Goal: Task Accomplishment & Management: Use online tool/utility

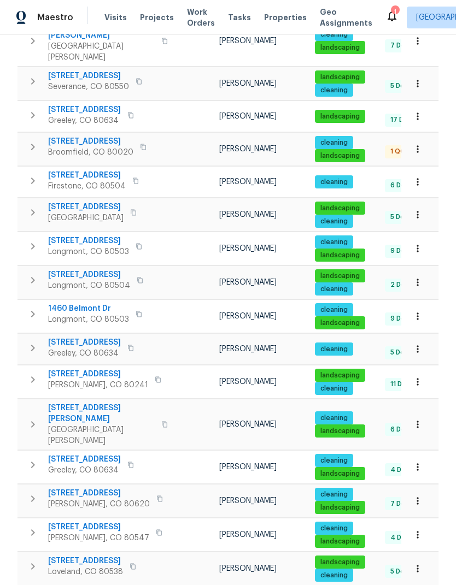
scroll to position [42, 0]
click at [61, 488] on span "3217 Birney Ct" at bounding box center [99, 493] width 102 height 11
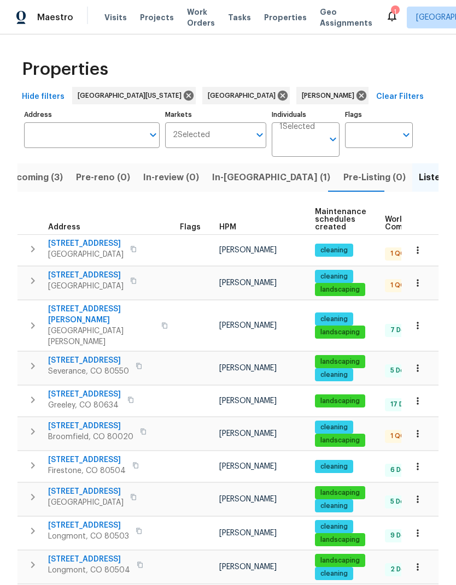
scroll to position [0, 0]
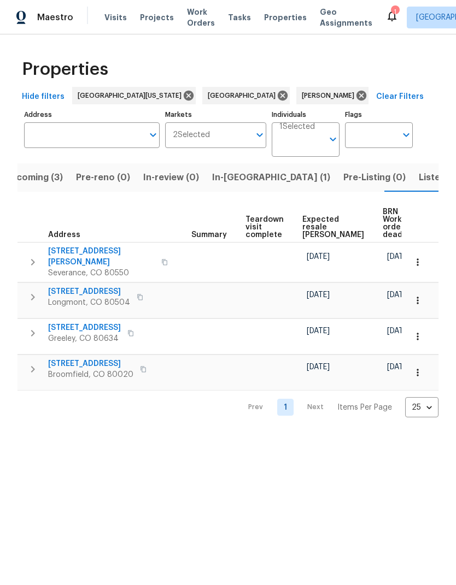
scroll to position [0, 185]
click at [316, 220] on span "Expected resale COE" at bounding box center [334, 227] width 62 height 23
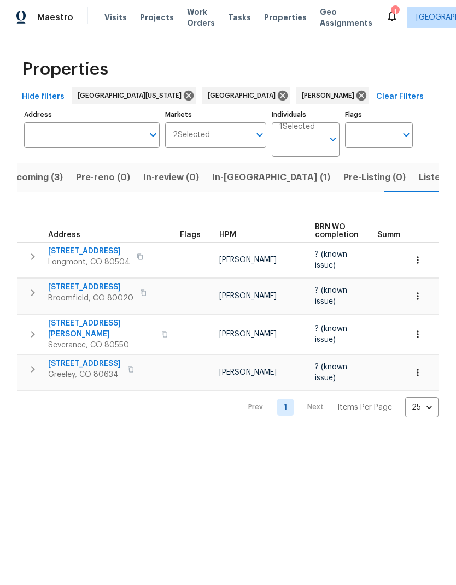
click at [76, 358] on span "4011 W 28th Street Rd" at bounding box center [84, 363] width 73 height 11
click at [419, 177] on span "Listed (19)" at bounding box center [441, 177] width 45 height 15
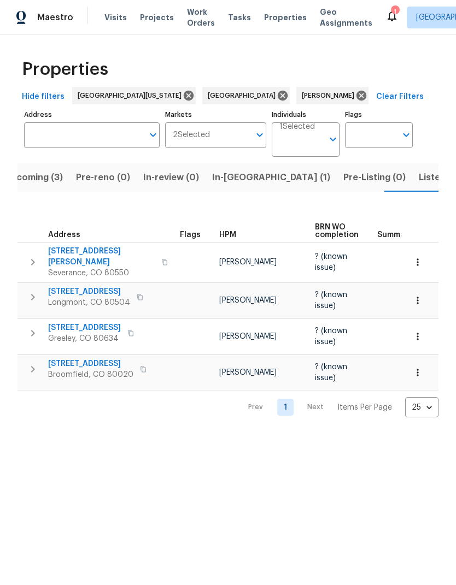
click at [419, 181] on span "Listed (19)" at bounding box center [441, 177] width 45 height 15
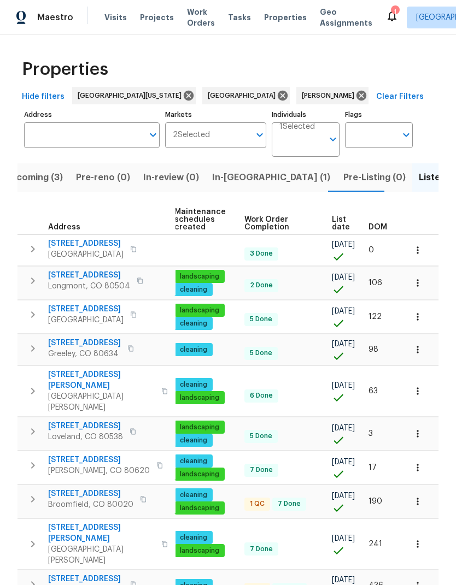
scroll to position [0, 140]
click at [332, 227] on span "List date" at bounding box center [341, 223] width 18 height 15
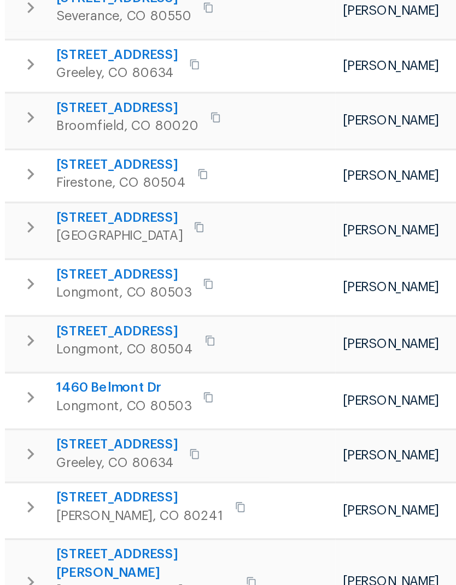
scroll to position [285, 0]
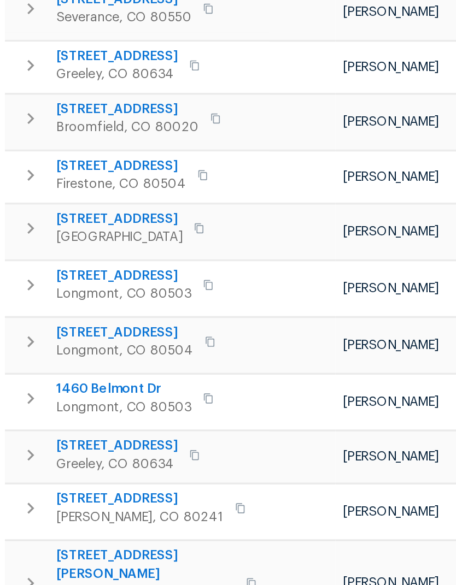
click at [55, 337] on span "1925 28th Ave Unit 34" at bounding box center [84, 342] width 73 height 11
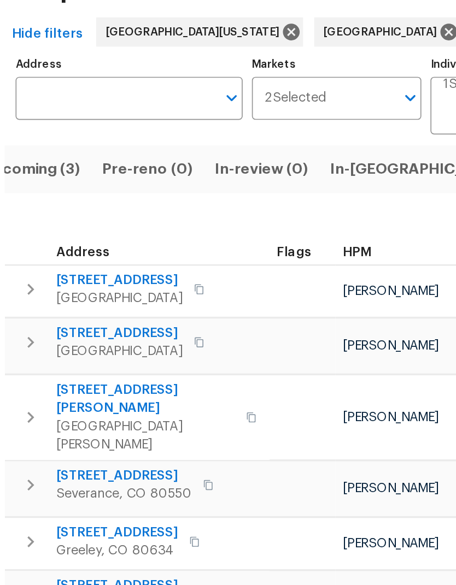
scroll to position [0, 0]
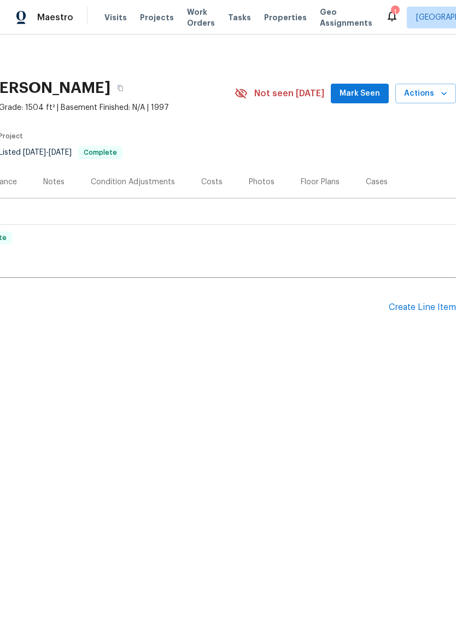
scroll to position [0, 162]
click at [432, 96] on span "Actions" at bounding box center [425, 94] width 43 height 14
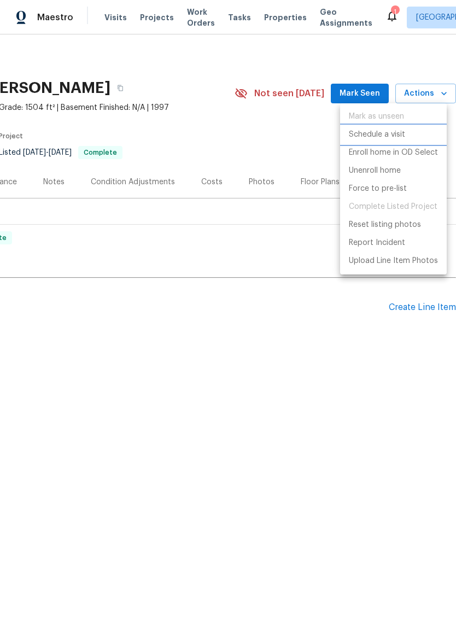
click at [424, 138] on li "Schedule a visit" at bounding box center [393, 135] width 107 height 18
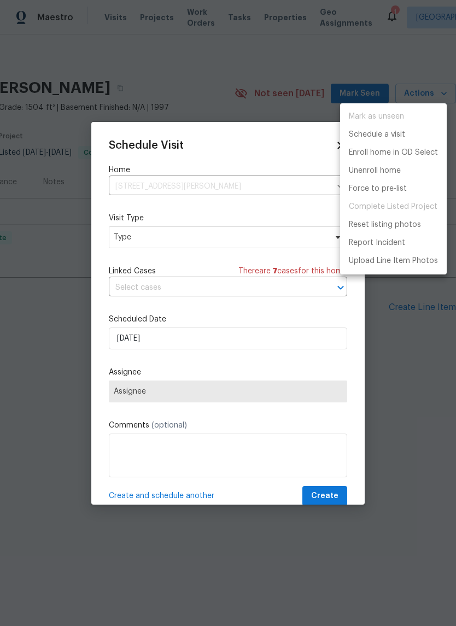
click at [400, 39] on div at bounding box center [228, 313] width 456 height 626
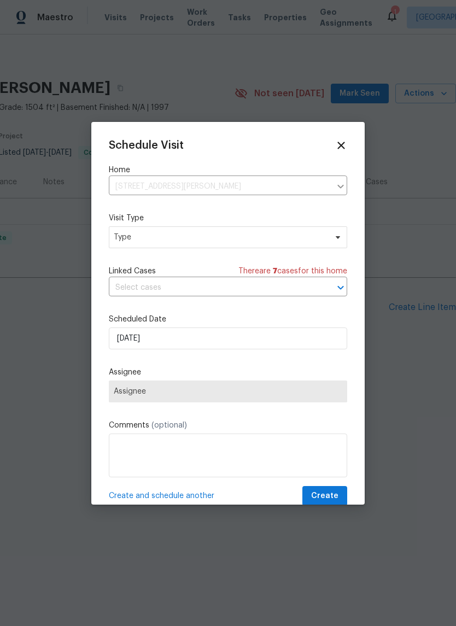
click at [397, 427] on div at bounding box center [228, 313] width 456 height 626
click at [396, 426] on div at bounding box center [228, 313] width 456 height 626
click at [345, 134] on div "Schedule Visit Home 3217 Birney Ct, Evans, CO 80620 ​ Visit Type Type Linked Ca…" at bounding box center [227, 313] width 273 height 383
click at [344, 133] on div "Schedule Visit Home 3217 Birney Ct, Evans, CO 80620 ​ Visit Type Type Linked Ca…" at bounding box center [227, 313] width 273 height 383
click at [346, 144] on icon at bounding box center [341, 145] width 12 height 12
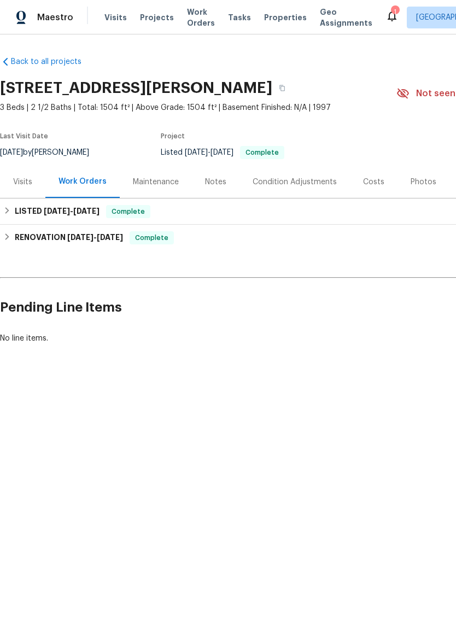
scroll to position [0, 0]
click at [22, 173] on div "Visits" at bounding box center [22, 182] width 45 height 32
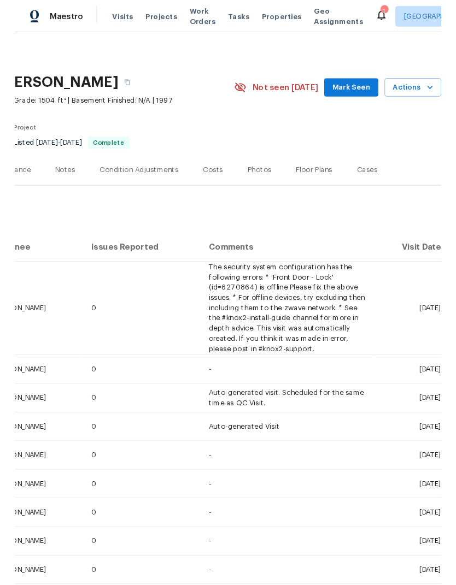
scroll to position [0, 162]
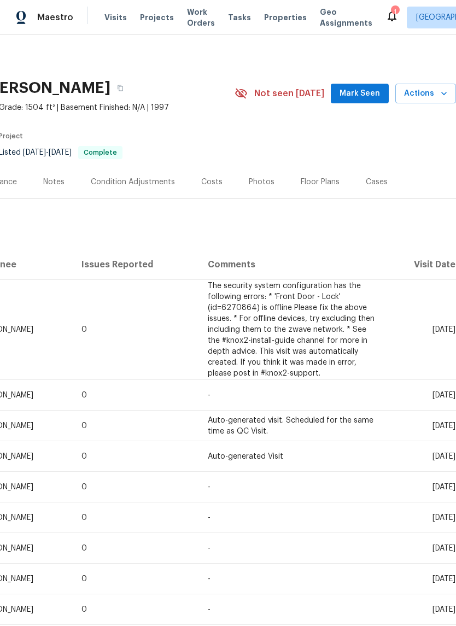
click at [433, 91] on span "Actions" at bounding box center [425, 94] width 43 height 14
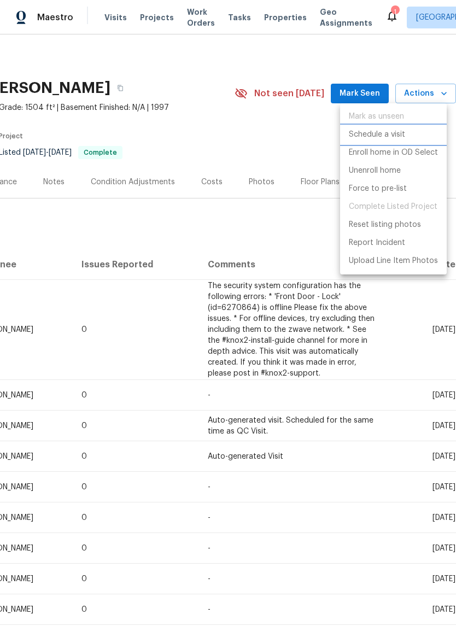
click at [417, 137] on li "Schedule a visit" at bounding box center [393, 135] width 107 height 18
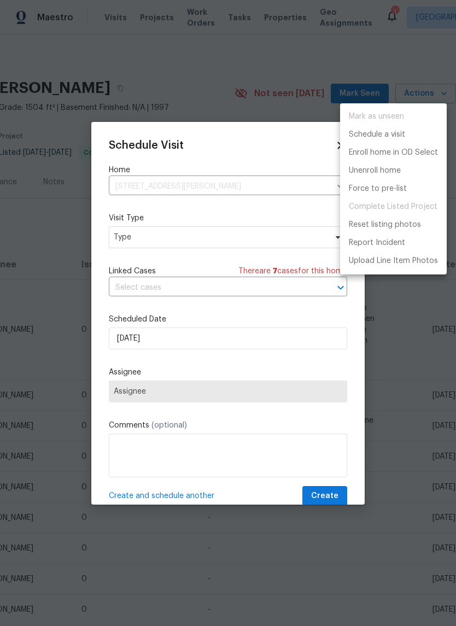
click at [127, 214] on div at bounding box center [228, 313] width 456 height 626
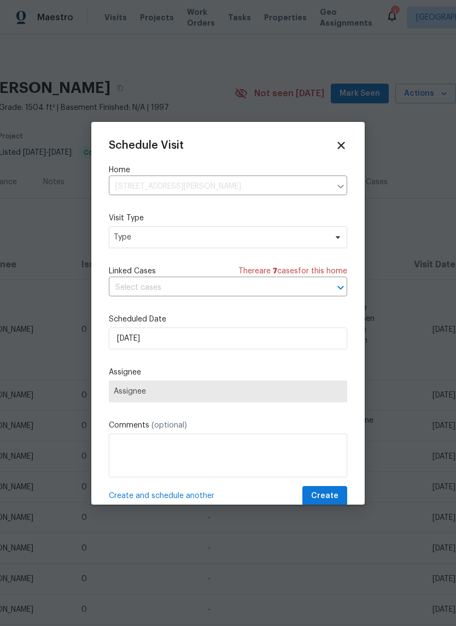
click at [127, 214] on div "Mark as unseen Schedule a visit Enroll home in OD Select Unenroll home Force to…" at bounding box center [228, 313] width 456 height 626
click at [133, 239] on span "Type" at bounding box center [220, 237] width 213 height 11
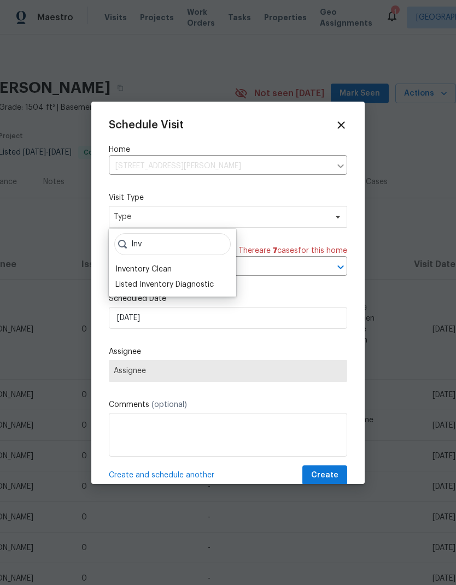
type input "Inv"
click at [121, 266] on div "Inventory Clean" at bounding box center [143, 269] width 56 height 11
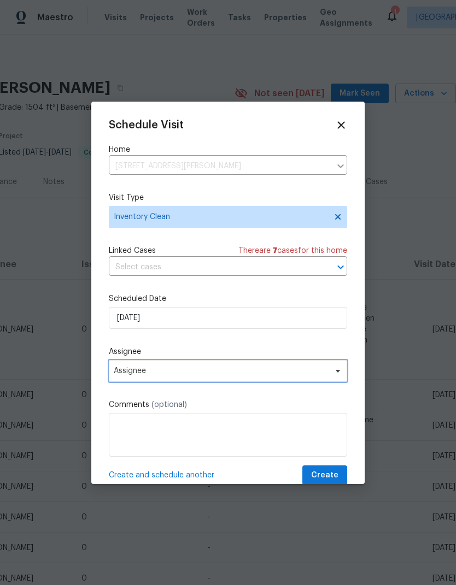
click at [130, 374] on span "Assignee" at bounding box center [221, 371] width 214 height 9
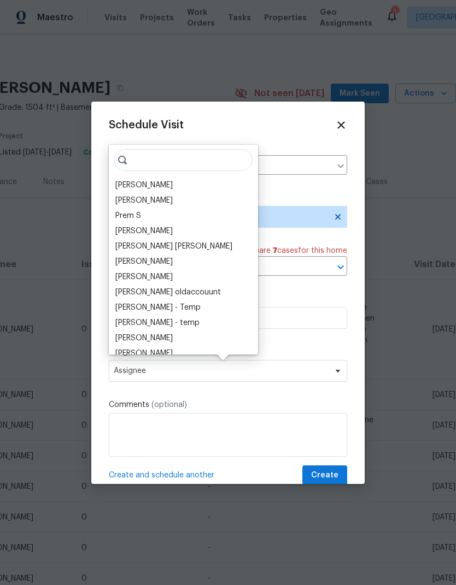
click at [120, 189] on div "[PERSON_NAME]" at bounding box center [143, 185] width 57 height 11
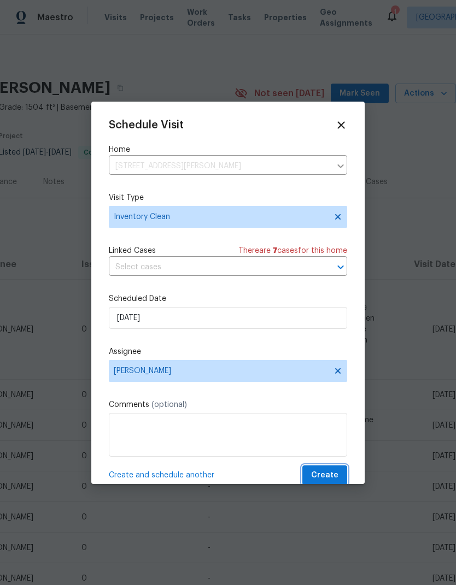
click at [337, 478] on span "Create" at bounding box center [324, 476] width 27 height 14
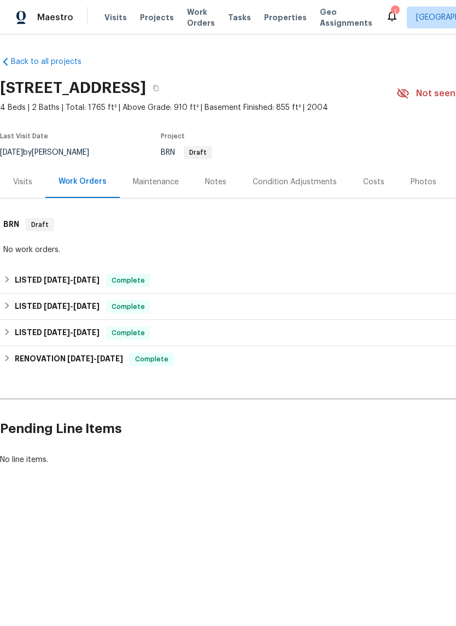
click at [23, 178] on div "Visits" at bounding box center [22, 182] width 19 height 11
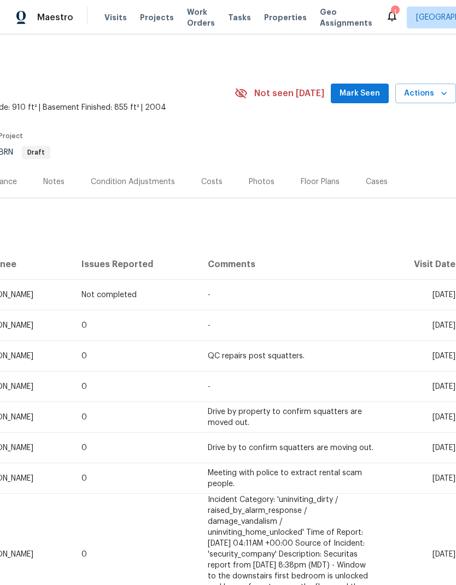
scroll to position [0, 162]
click at [432, 101] on button "Actions" at bounding box center [425, 94] width 61 height 20
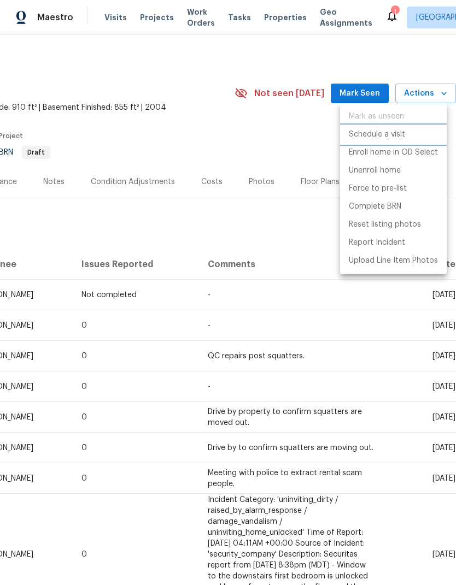
click at [417, 138] on li "Schedule a visit" at bounding box center [393, 135] width 107 height 18
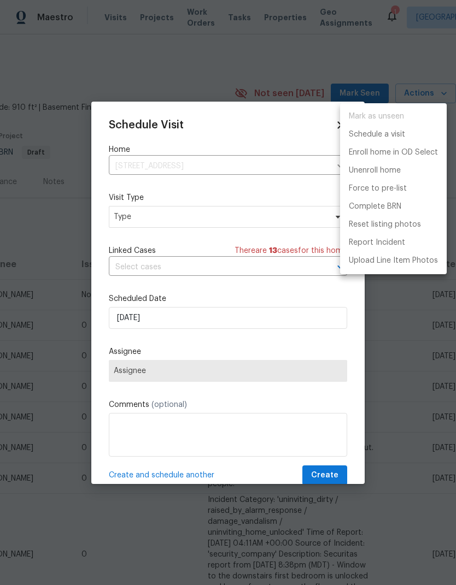
click at [117, 220] on div at bounding box center [228, 292] width 456 height 585
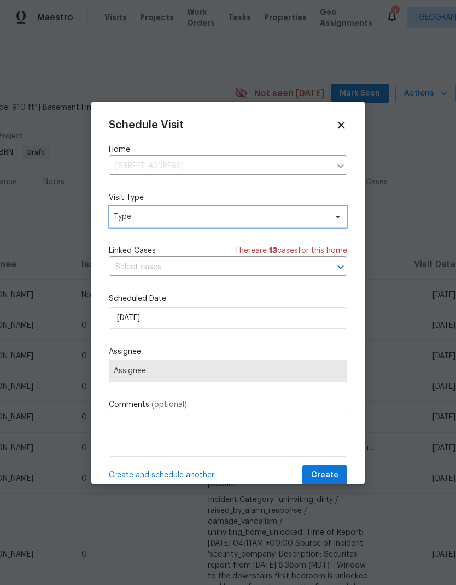
click at [126, 222] on span "Type" at bounding box center [220, 216] width 213 height 11
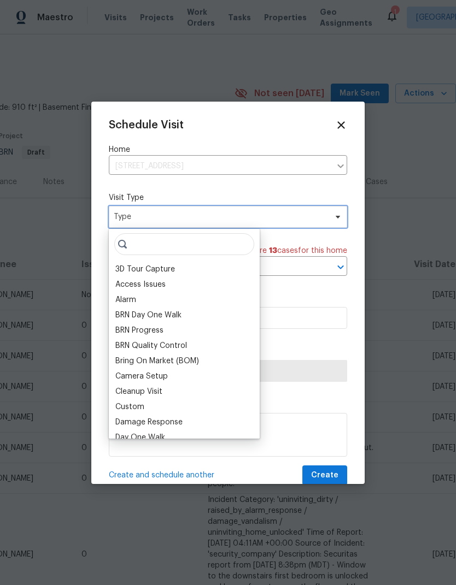
click at [125, 224] on span "Type" at bounding box center [228, 217] width 238 height 22
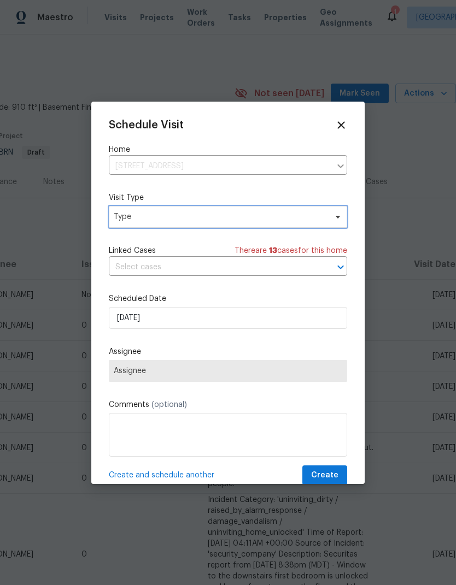
click at [119, 216] on span "Type" at bounding box center [220, 216] width 213 height 11
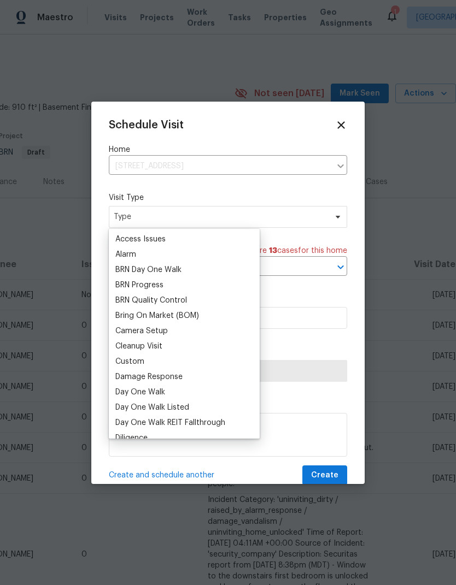
scroll to position [48, 0]
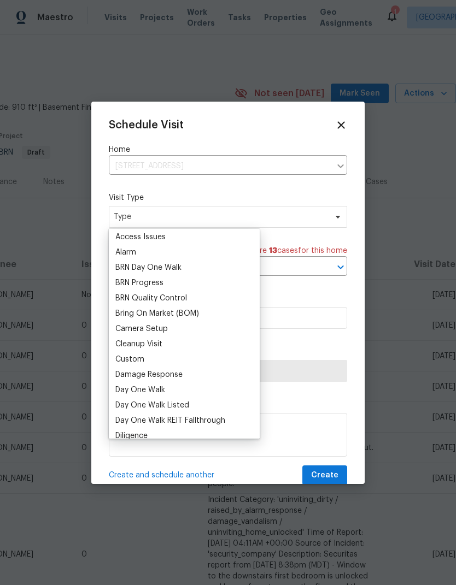
click at [119, 362] on div "Custom" at bounding box center [129, 359] width 29 height 11
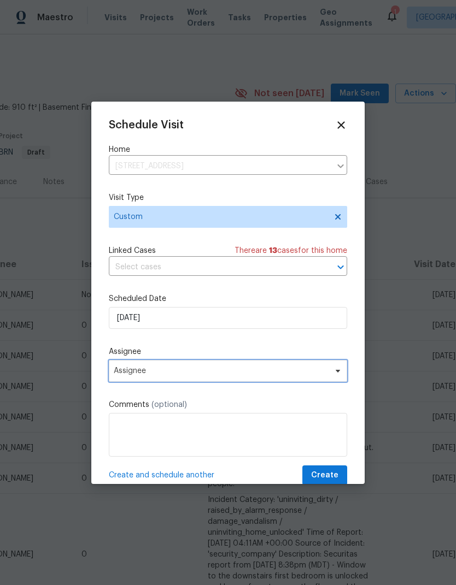
click at [125, 373] on span "Assignee" at bounding box center [221, 371] width 214 height 9
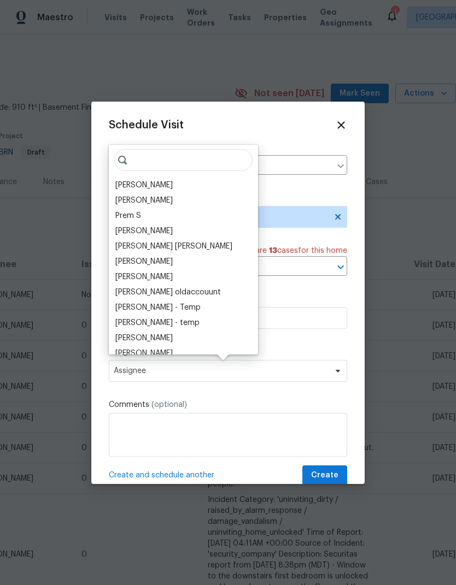
click at [120, 188] on div "[PERSON_NAME]" at bounding box center [143, 185] width 57 height 11
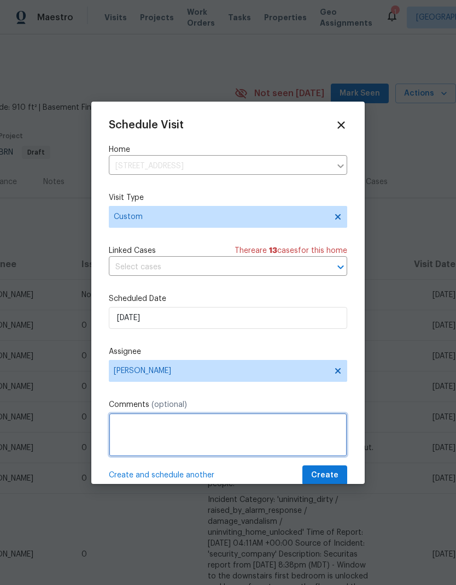
click at [120, 427] on textarea at bounding box center [228, 435] width 238 height 44
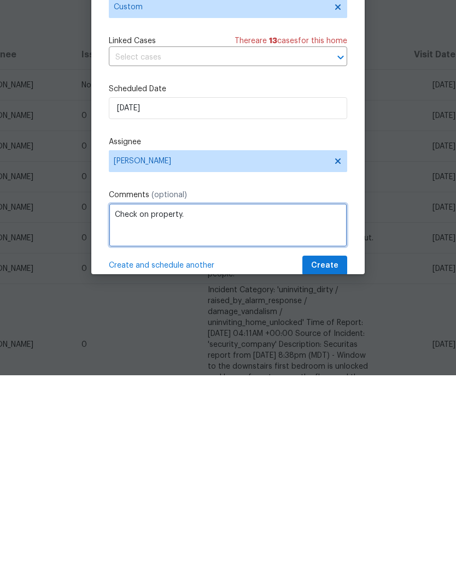
type textarea "Check on property."
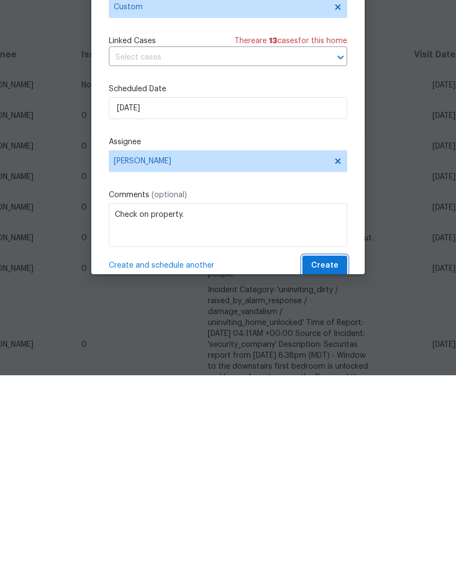
click at [338, 469] on span "Create" at bounding box center [324, 476] width 27 height 14
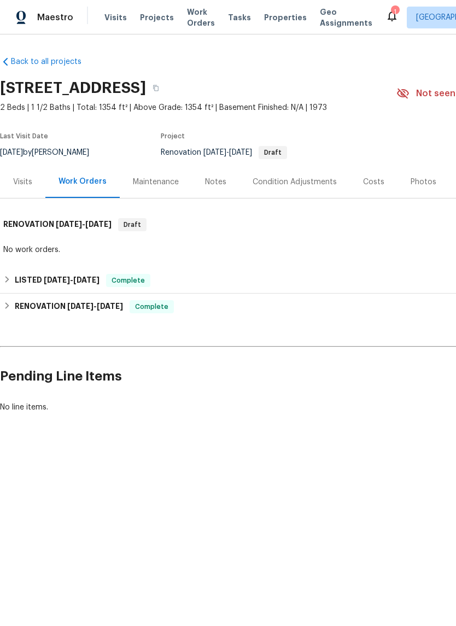
click at [21, 177] on div "Visits" at bounding box center [22, 182] width 19 height 11
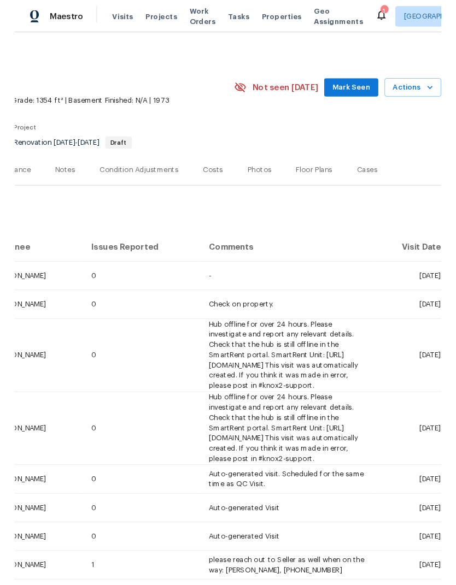
scroll to position [0, 162]
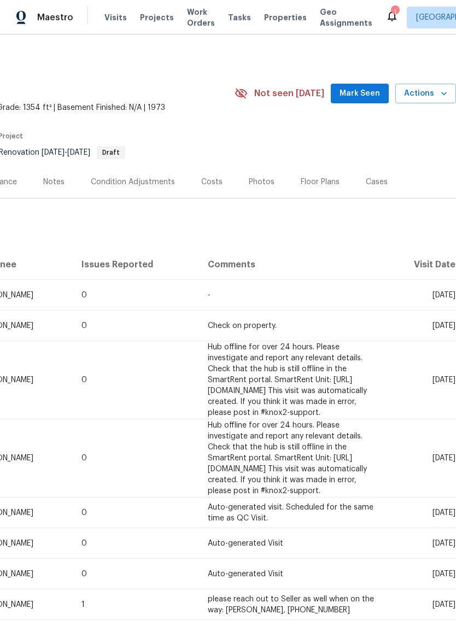
click at [434, 93] on span "Actions" at bounding box center [425, 94] width 43 height 14
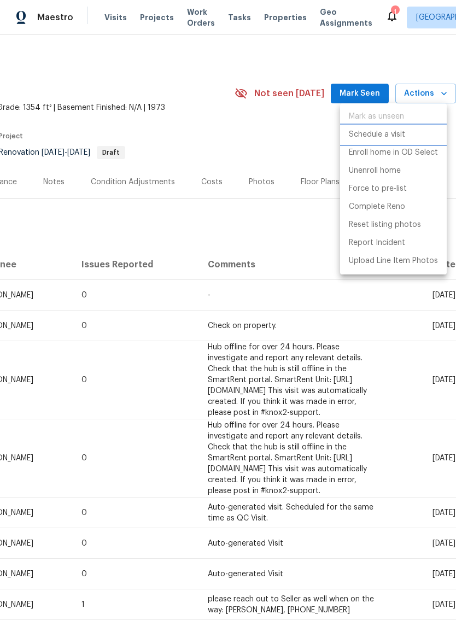
click at [410, 138] on li "Schedule a visit" at bounding box center [393, 135] width 107 height 18
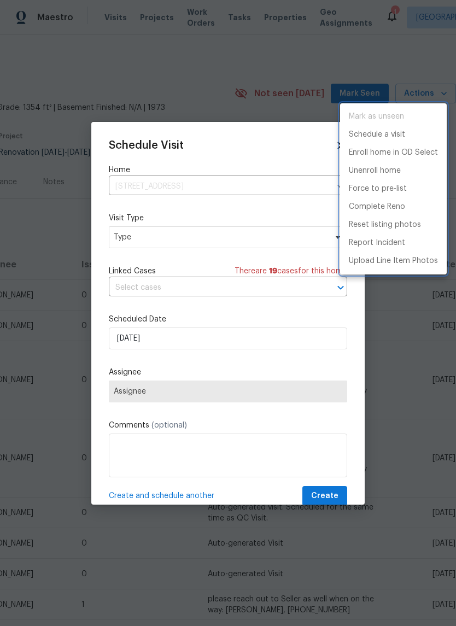
click at [125, 242] on div at bounding box center [228, 313] width 456 height 626
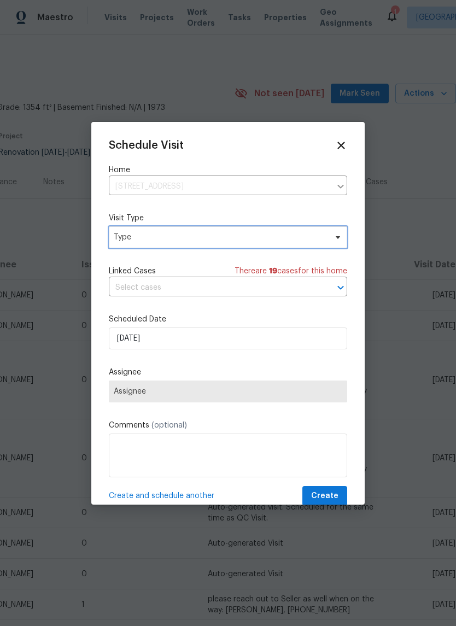
click at [128, 246] on span "Type" at bounding box center [228, 237] width 238 height 22
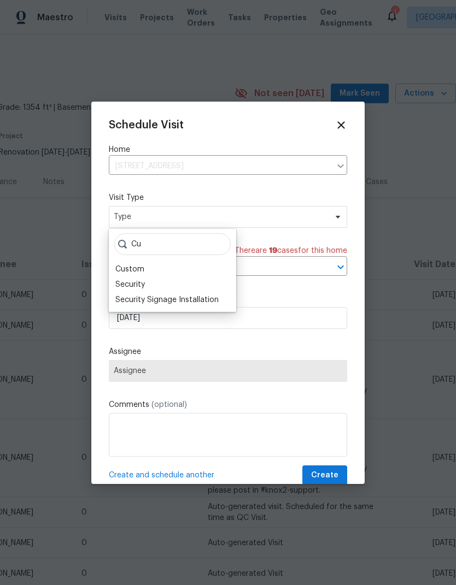
type input "Cu"
click at [120, 269] on div "Custom" at bounding box center [129, 269] width 29 height 11
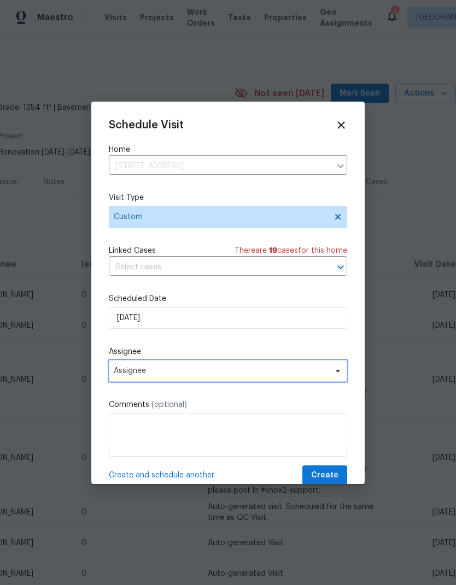
click at [121, 375] on span "Assignee" at bounding box center [221, 371] width 214 height 9
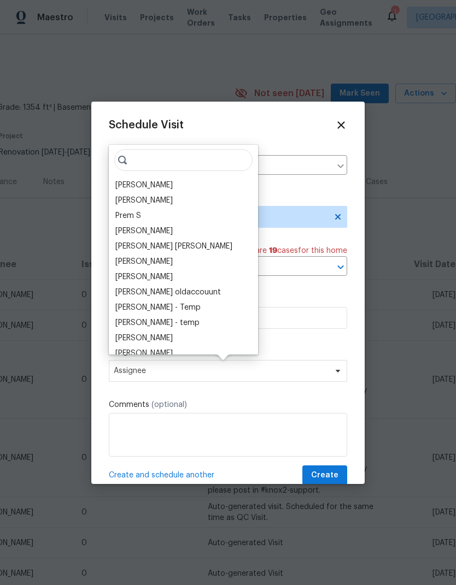
click at [116, 188] on div "[PERSON_NAME]" at bounding box center [143, 185] width 57 height 11
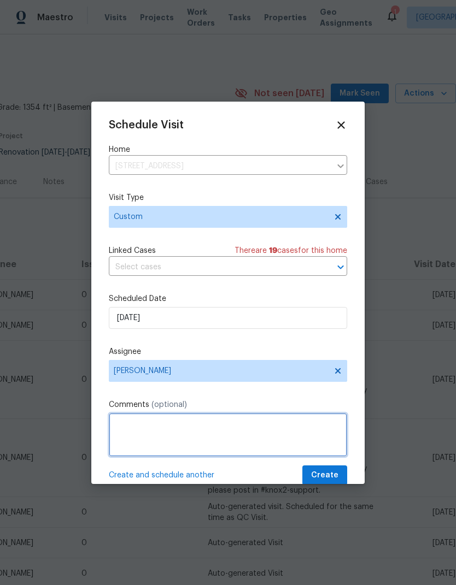
click at [113, 430] on textarea at bounding box center [228, 435] width 238 height 44
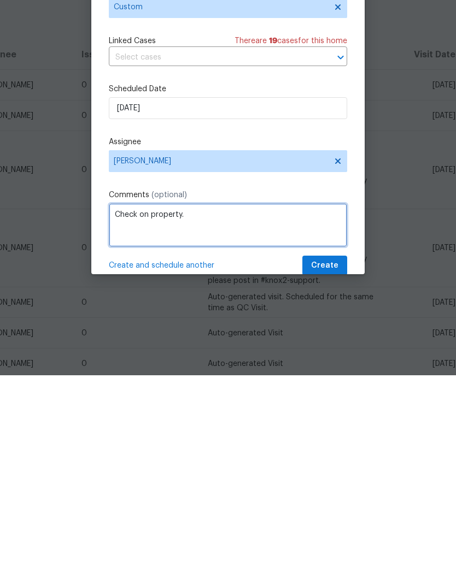
type textarea "Check on property."
click at [336, 469] on span "Create" at bounding box center [324, 476] width 27 height 14
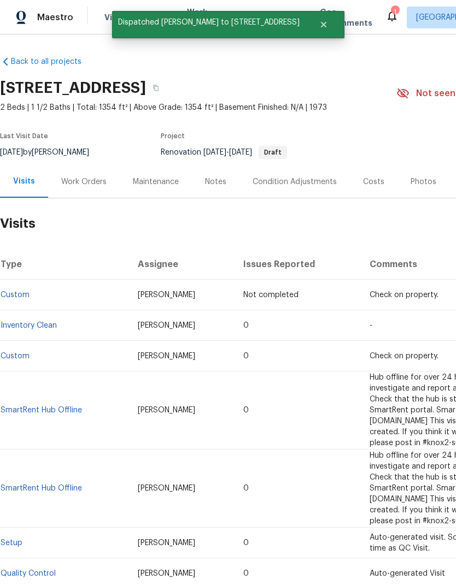
scroll to position [0, 0]
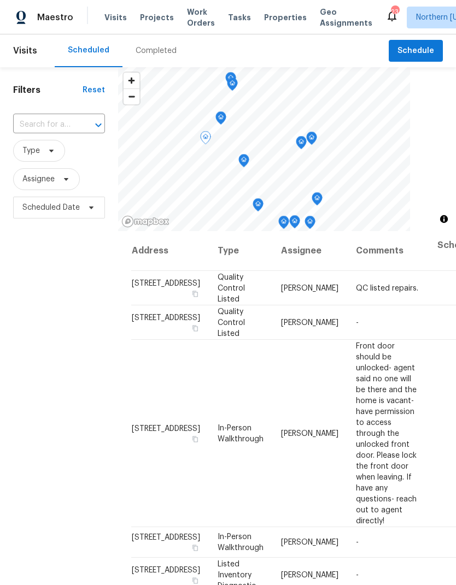
click at [0, 0] on span at bounding box center [0, 0] width 0 height 0
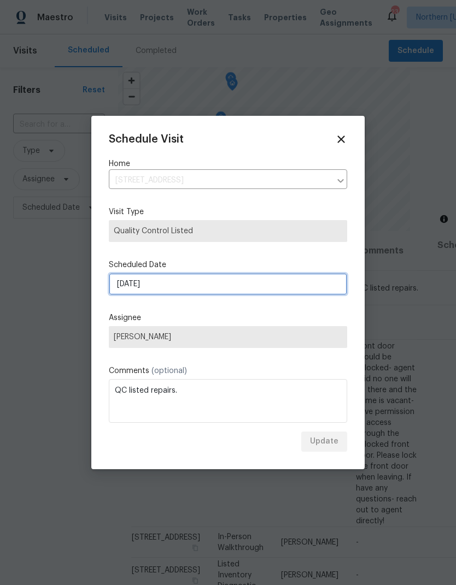
click at [125, 287] on input "[DATE]" at bounding box center [228, 284] width 238 height 22
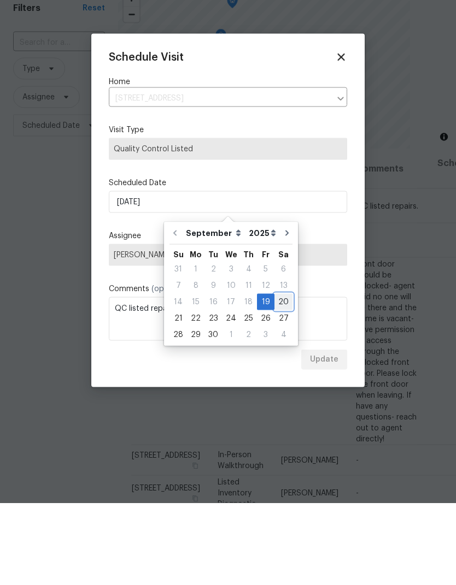
click at [278, 377] on div "20" at bounding box center [283, 384] width 18 height 15
type input "[DATE]"
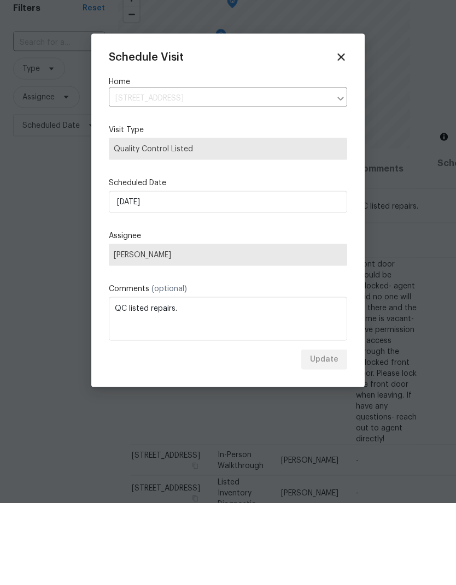
scroll to position [42, 0]
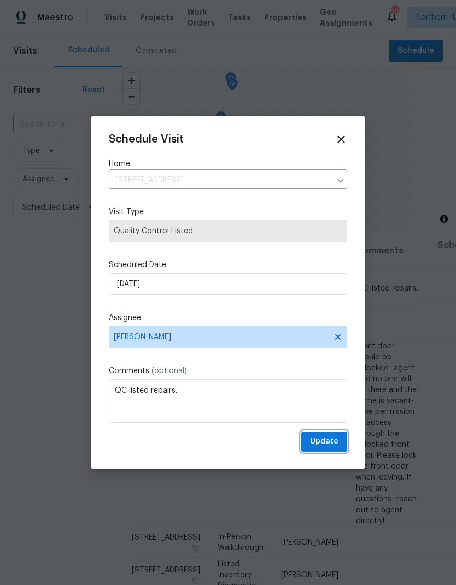
click at [337, 437] on span "Update" at bounding box center [324, 442] width 28 height 14
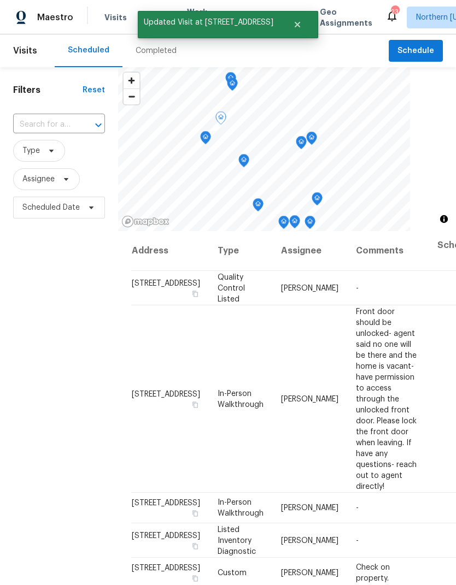
click at [0, 0] on span at bounding box center [0, 0] width 0 height 0
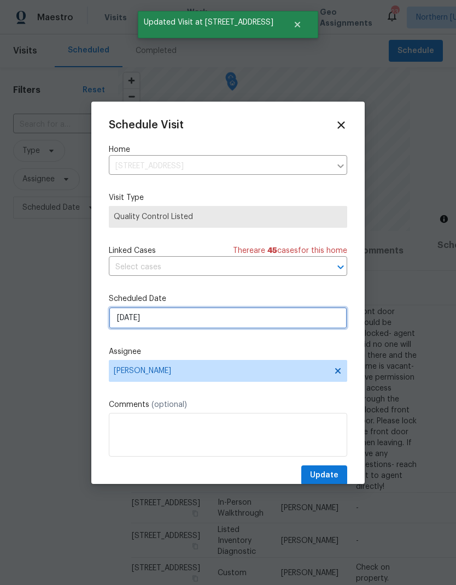
click at [319, 319] on input "[DATE]" at bounding box center [228, 318] width 238 height 22
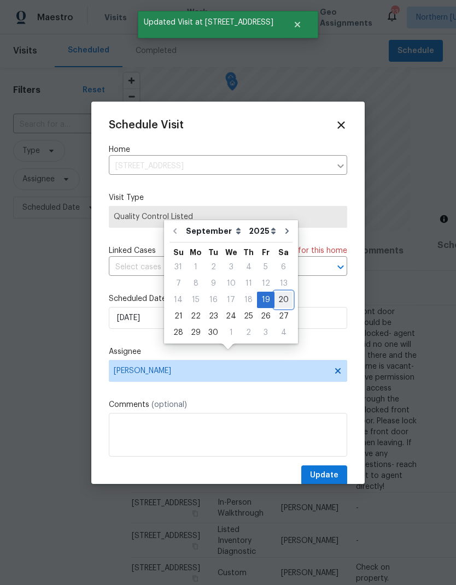
click at [274, 292] on div "20" at bounding box center [283, 299] width 18 height 15
type input "9/20/2025"
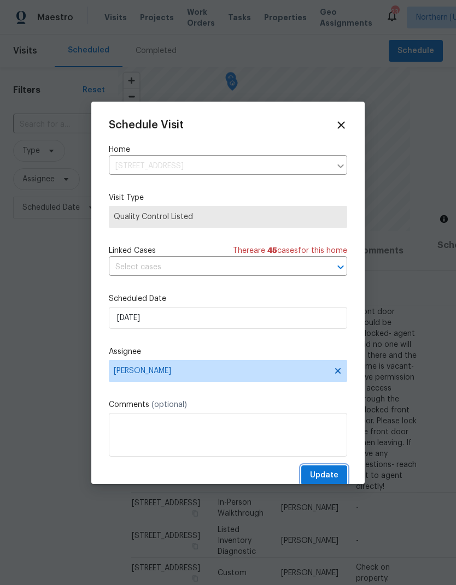
click at [342, 473] on button "Update" at bounding box center [324, 476] width 46 height 20
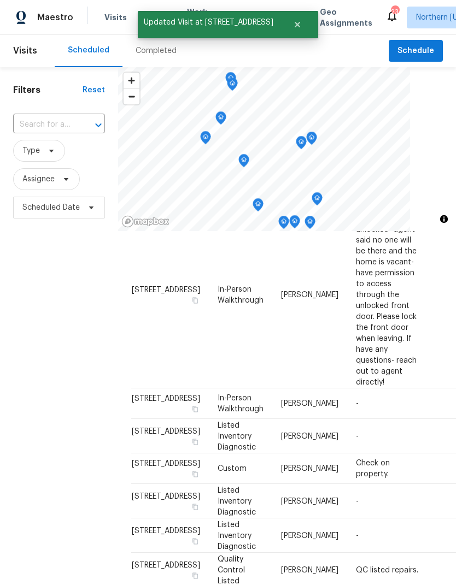
scroll to position [113, 0]
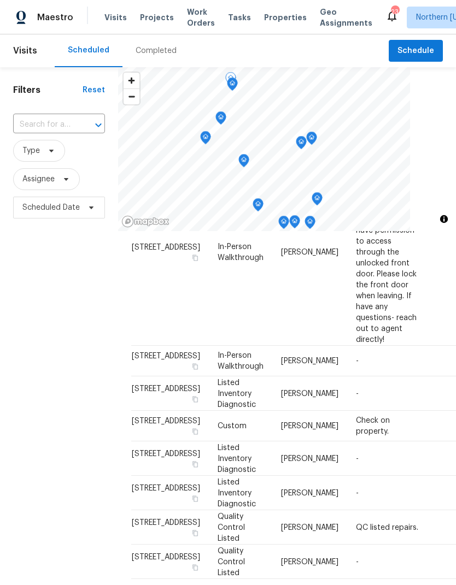
click at [0, 0] on icon at bounding box center [0, 0] width 0 height 0
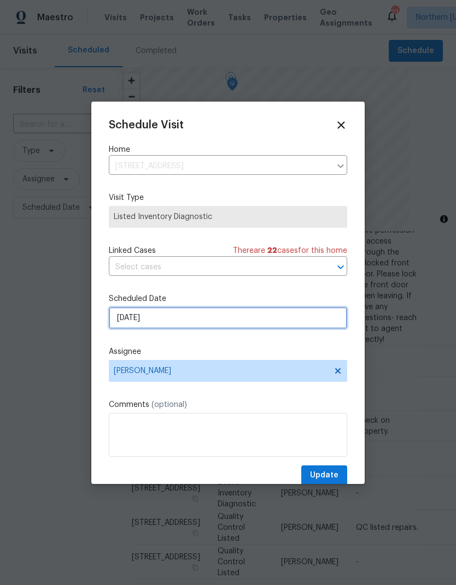
click at [110, 319] on input "[DATE]" at bounding box center [228, 318] width 238 height 22
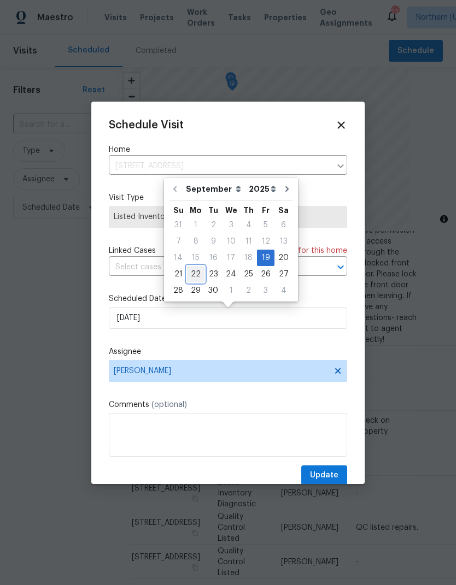
click at [202, 270] on div "21 22 23 24 25 26 27" at bounding box center [230, 274] width 123 height 16
click at [198, 273] on div "22" at bounding box center [195, 274] width 17 height 15
type input "9/22/2025"
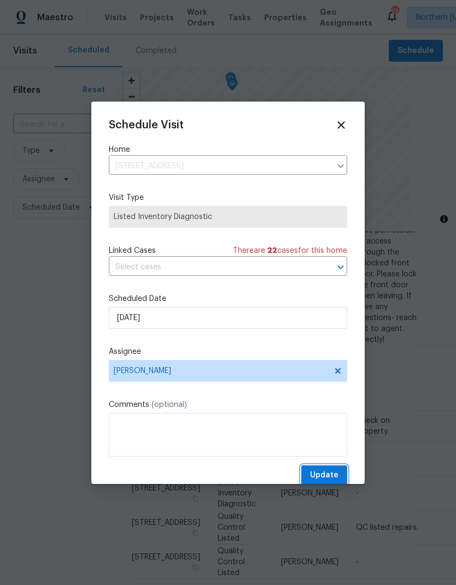
click at [330, 477] on span "Update" at bounding box center [324, 476] width 28 height 14
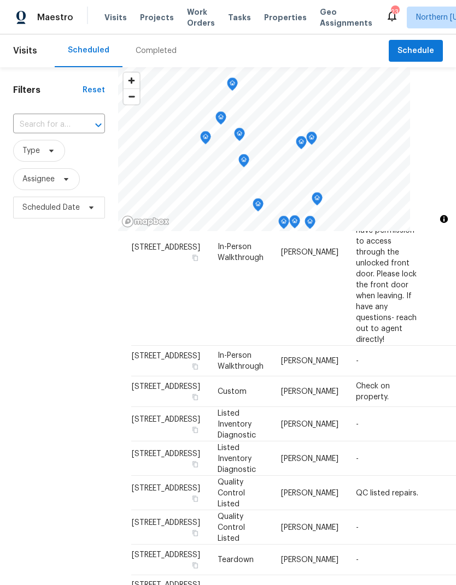
click at [66, 421] on div "Filters Reset ​ Type Assignee Scheduled Date" at bounding box center [59, 383] width 118 height 632
click at [0, 0] on icon at bounding box center [0, 0] width 0 height 0
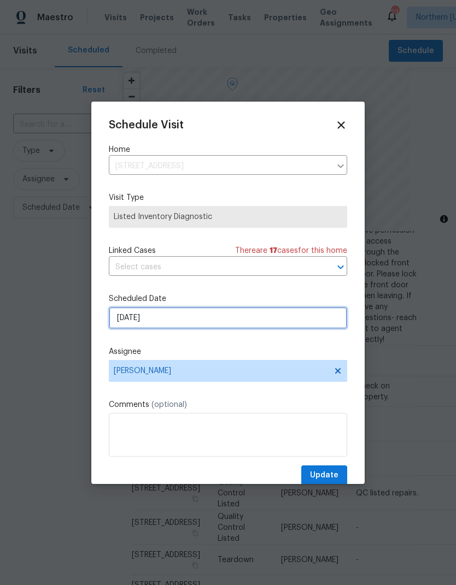
click at [120, 312] on input "[DATE]" at bounding box center [228, 318] width 238 height 22
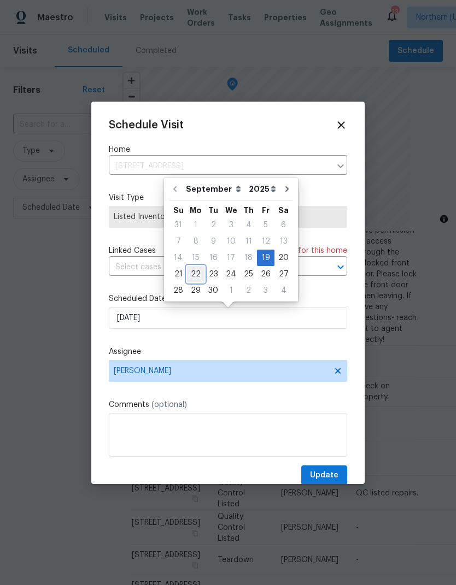
click at [197, 270] on div "22" at bounding box center [195, 274] width 17 height 15
type input "9/22/2025"
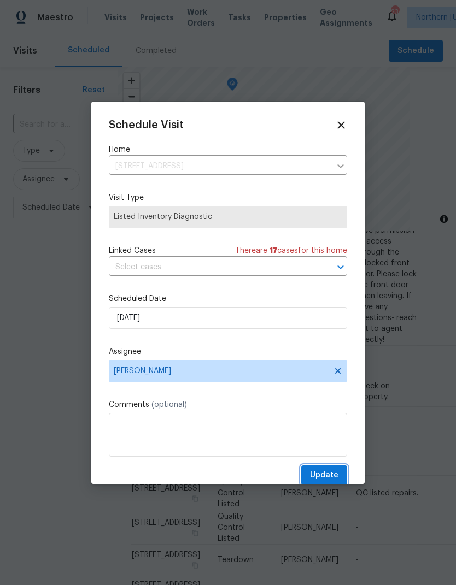
click at [336, 477] on span "Update" at bounding box center [324, 476] width 28 height 14
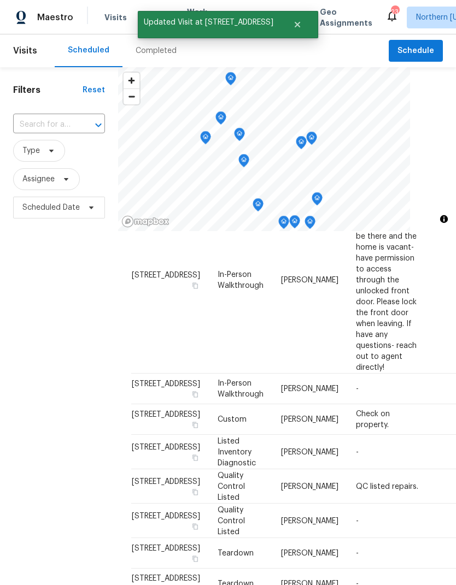
scroll to position [91, 0]
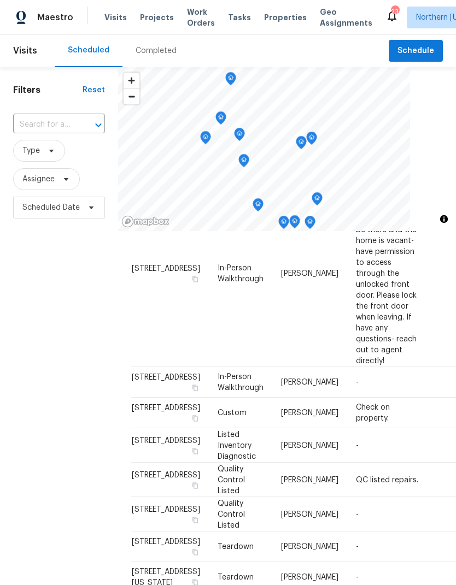
click at [428, 463] on td "Fri, Sep 19" at bounding box center [456, 445] width 56 height 34
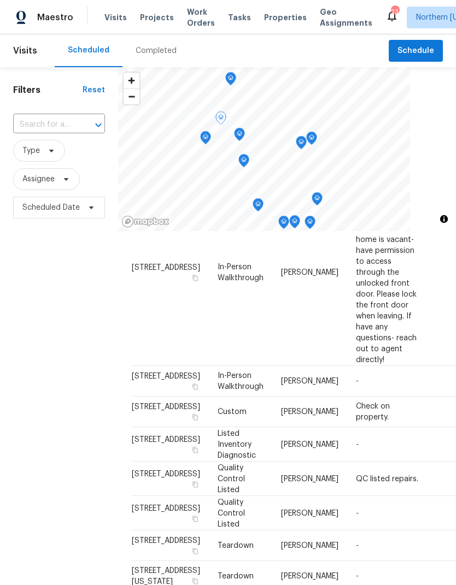
click at [0, 0] on icon at bounding box center [0, 0] width 0 height 0
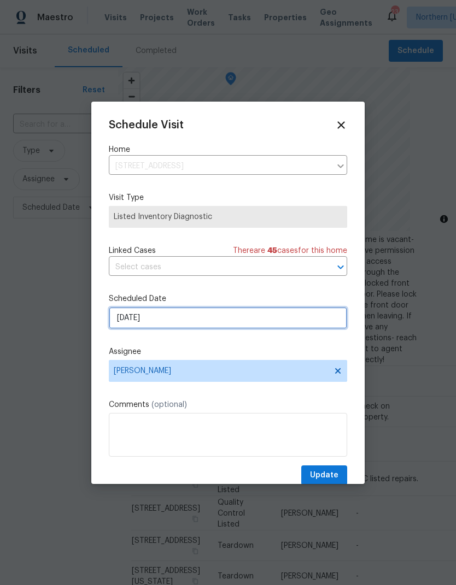
click at [122, 316] on input "[DATE]" at bounding box center [228, 318] width 238 height 22
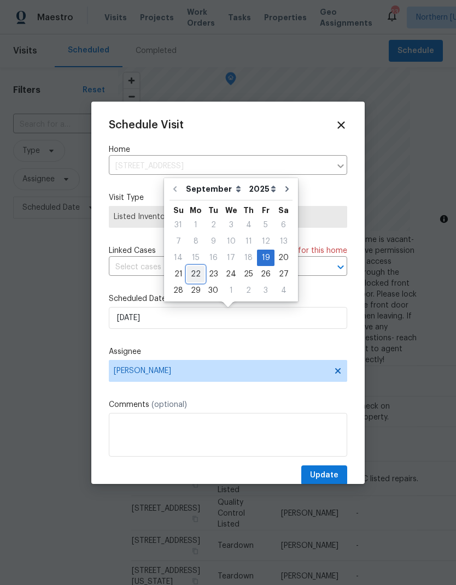
click at [187, 269] on div "22" at bounding box center [195, 274] width 17 height 15
type input "[DATE]"
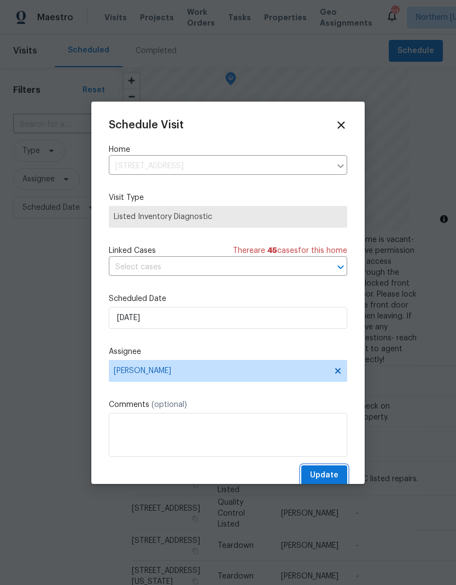
click at [334, 469] on button "Update" at bounding box center [324, 476] width 46 height 20
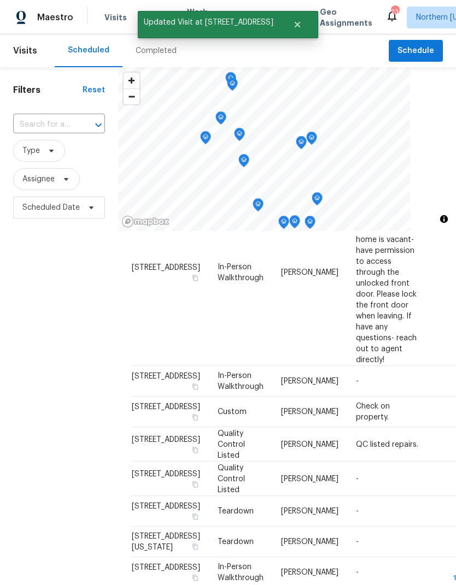
click at [30, 399] on div "Filters Reset ​ Type Assignee Scheduled Date" at bounding box center [59, 383] width 118 height 632
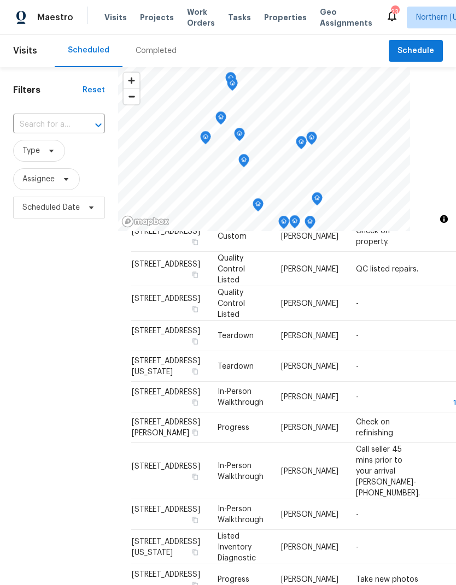
scroll to position [268, 0]
